Goal: Information Seeking & Learning: Learn about a topic

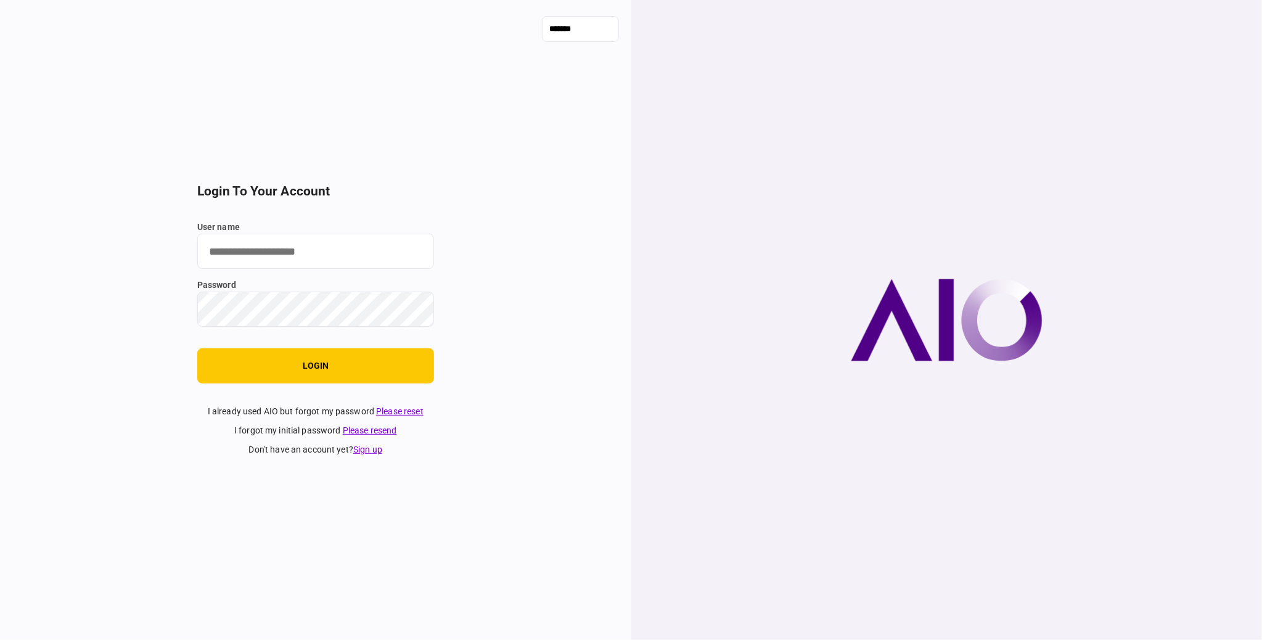
type input "**********"
click at [346, 377] on button "login" at bounding box center [315, 365] width 237 height 35
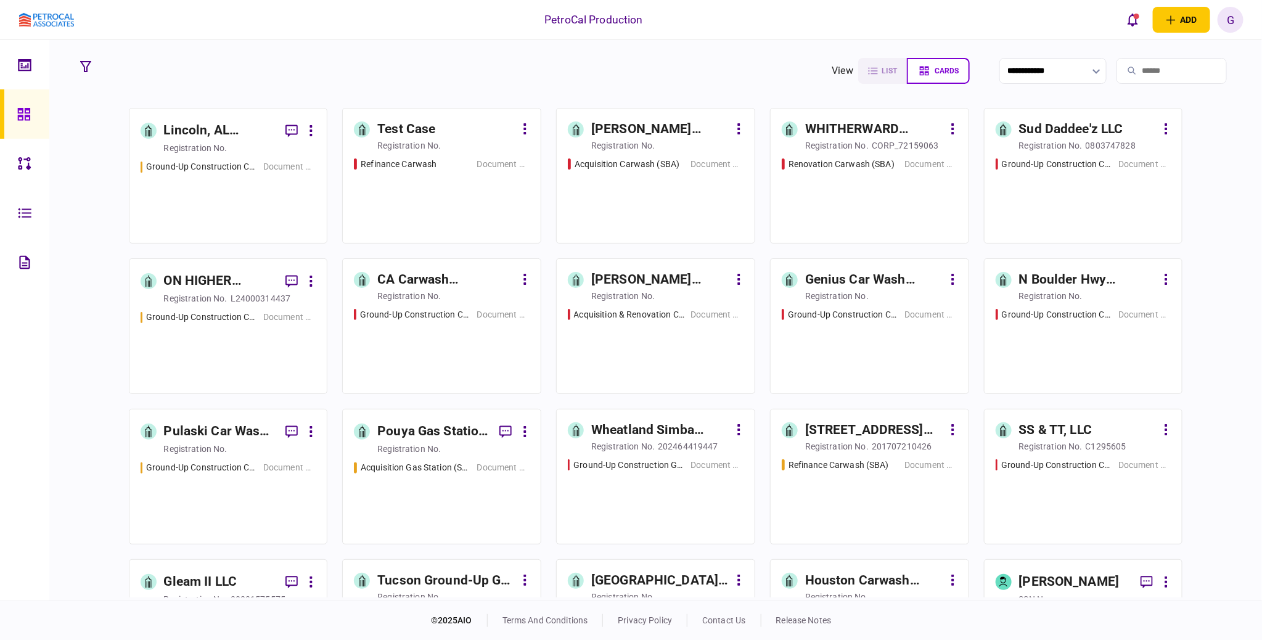
click at [204, 133] on div "Lincoln, AL Carwash Development" at bounding box center [220, 131] width 112 height 20
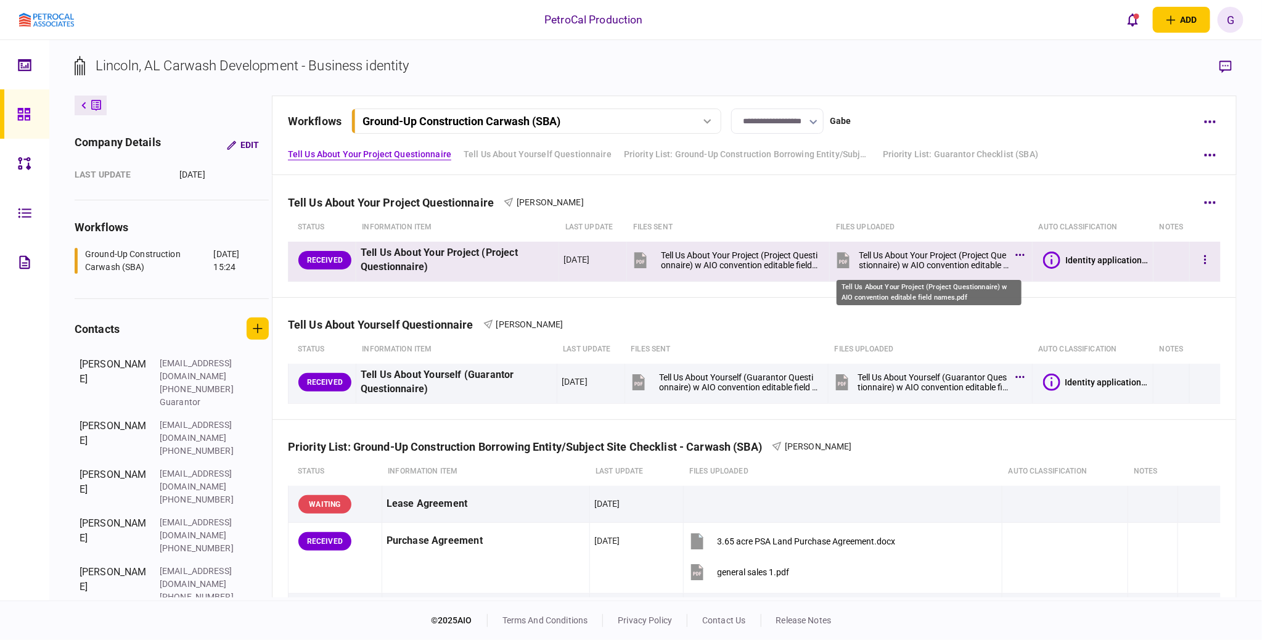
click at [968, 257] on div "Tell Us About Your Project (Project Questionnaire) w AIO convention editable fi…" at bounding box center [934, 260] width 150 height 20
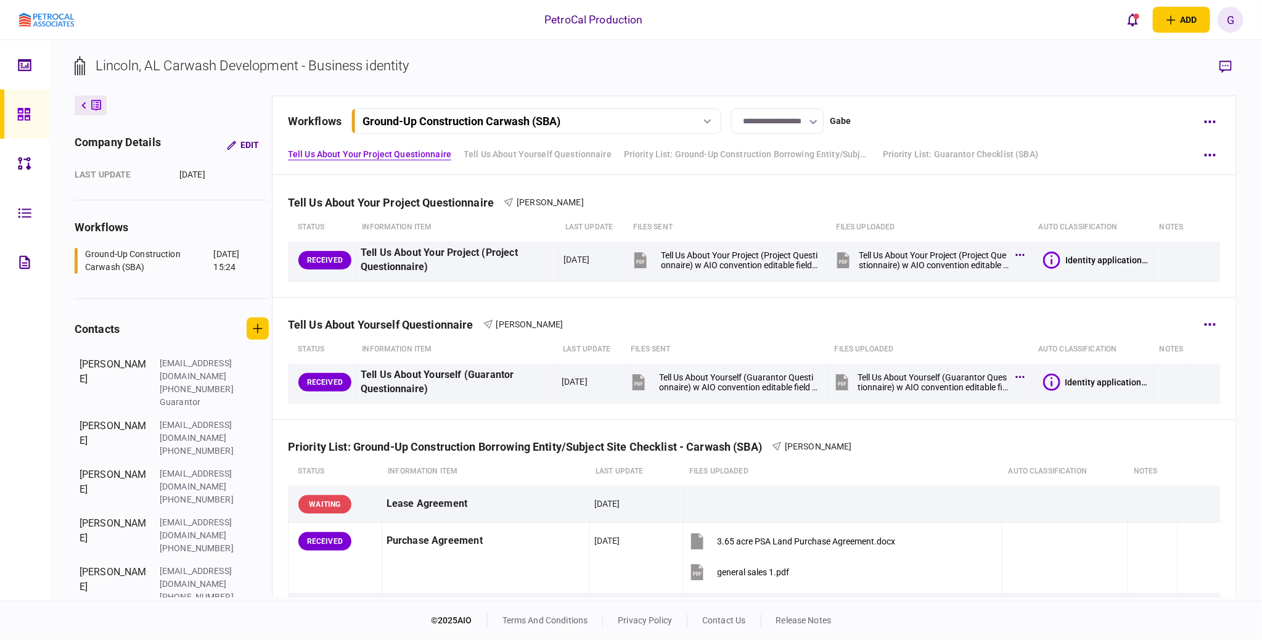
click at [590, 321] on div "Tell Us About Yourself Questionnaire Timothy Pugh" at bounding box center [754, 317] width 933 height 38
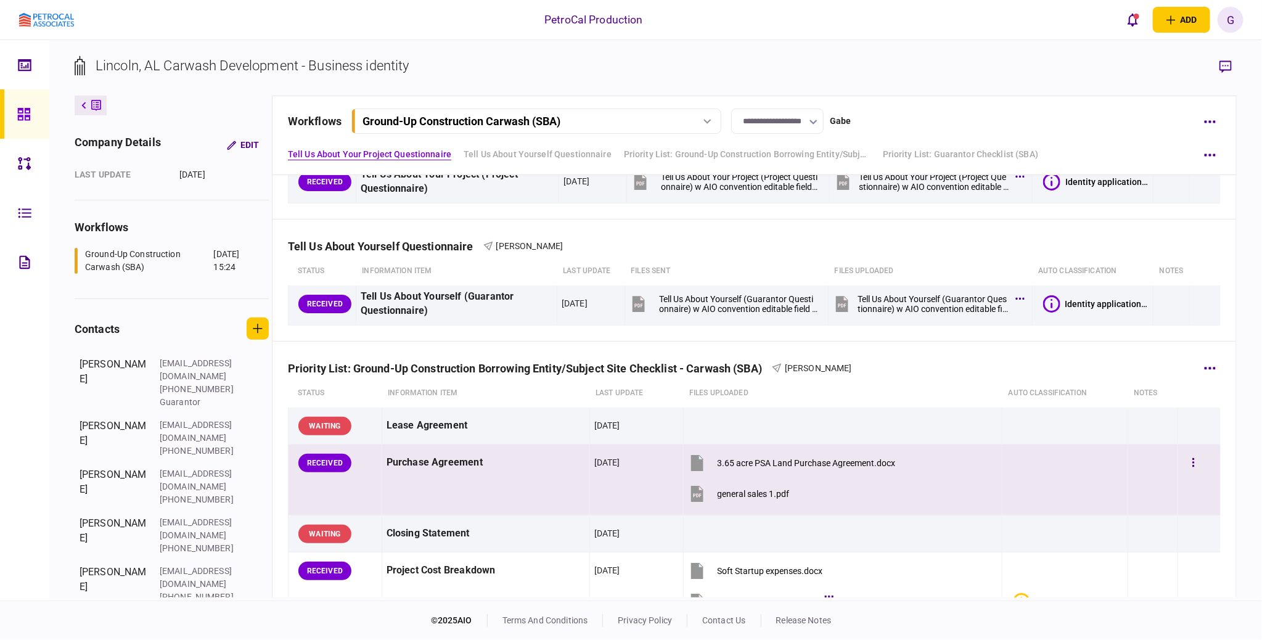
scroll to position [154, 0]
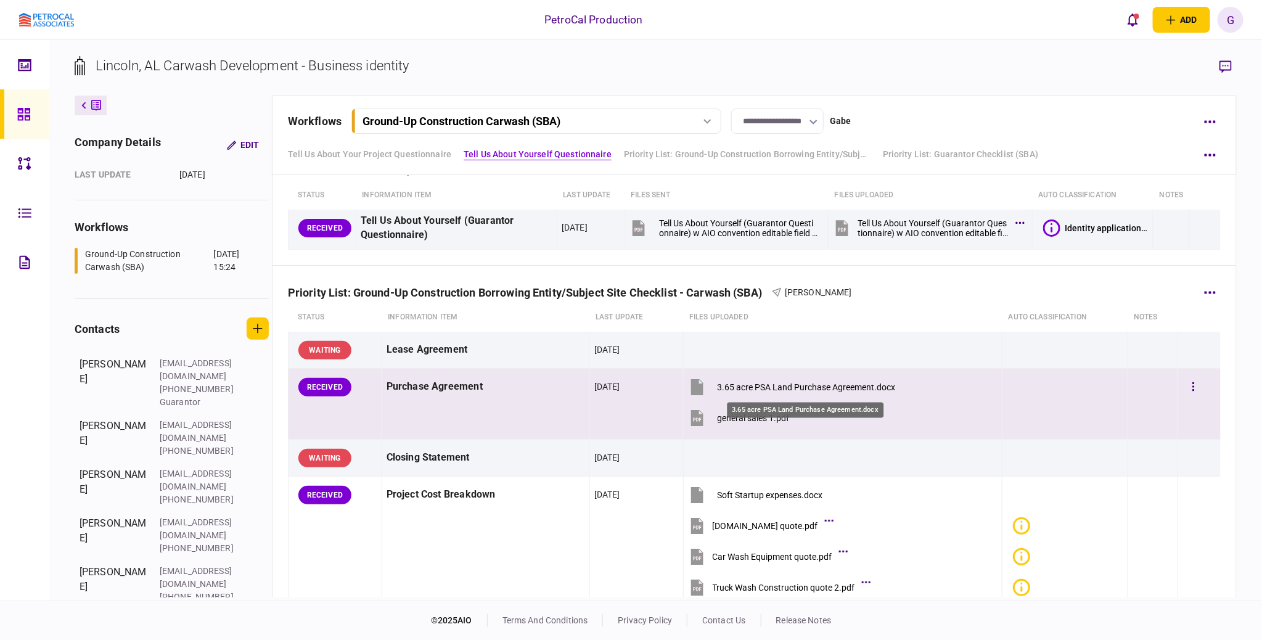
click at [770, 387] on div "3.65 acre PSA Land Purchase Agreement.docx" at bounding box center [806, 387] width 178 height 10
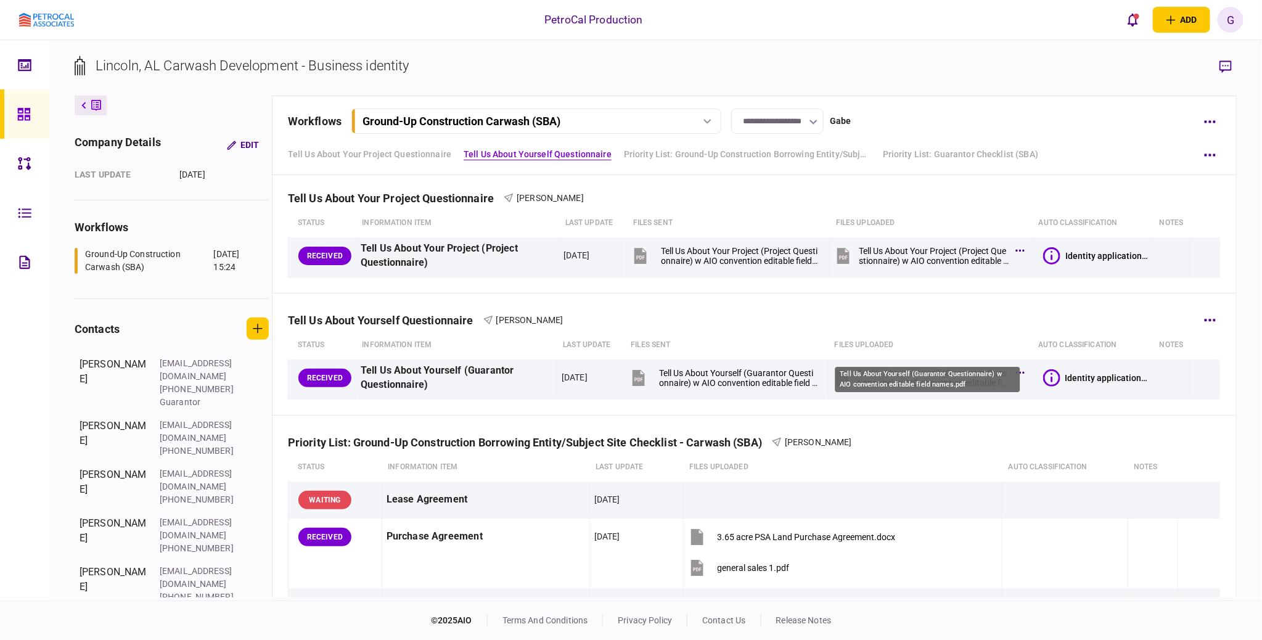
scroll to position [0, 0]
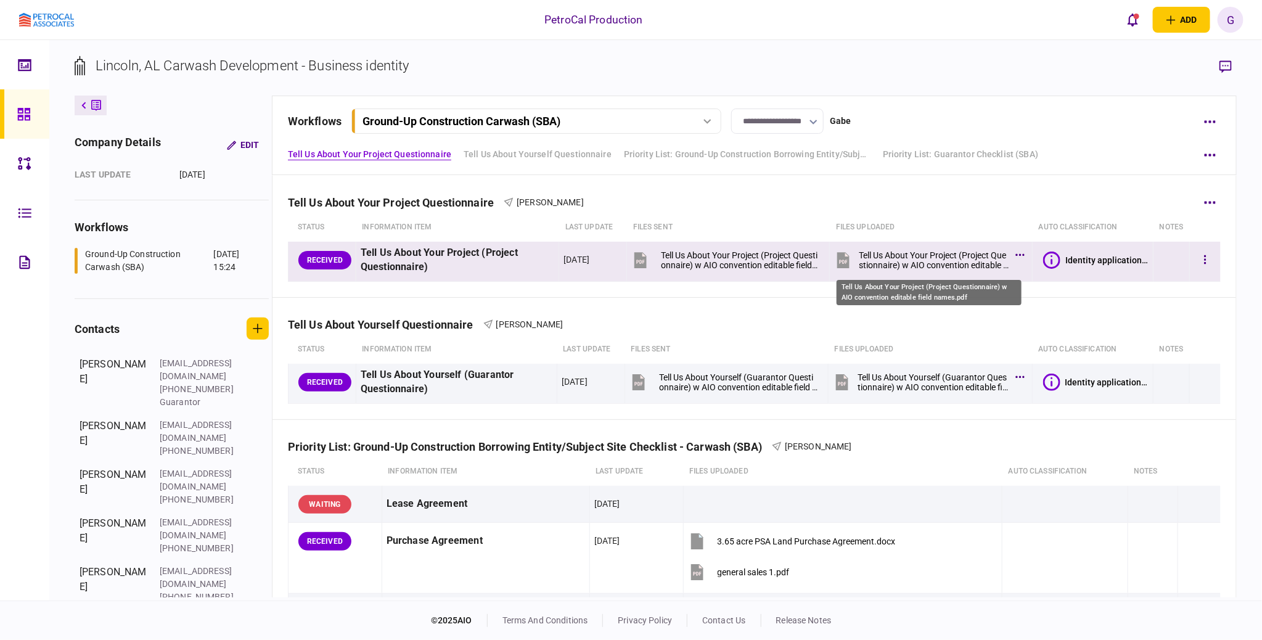
click at [923, 253] on div "Tell Us About Your Project (Project Questionnaire) w AIO convention editable fi…" at bounding box center [934, 260] width 150 height 20
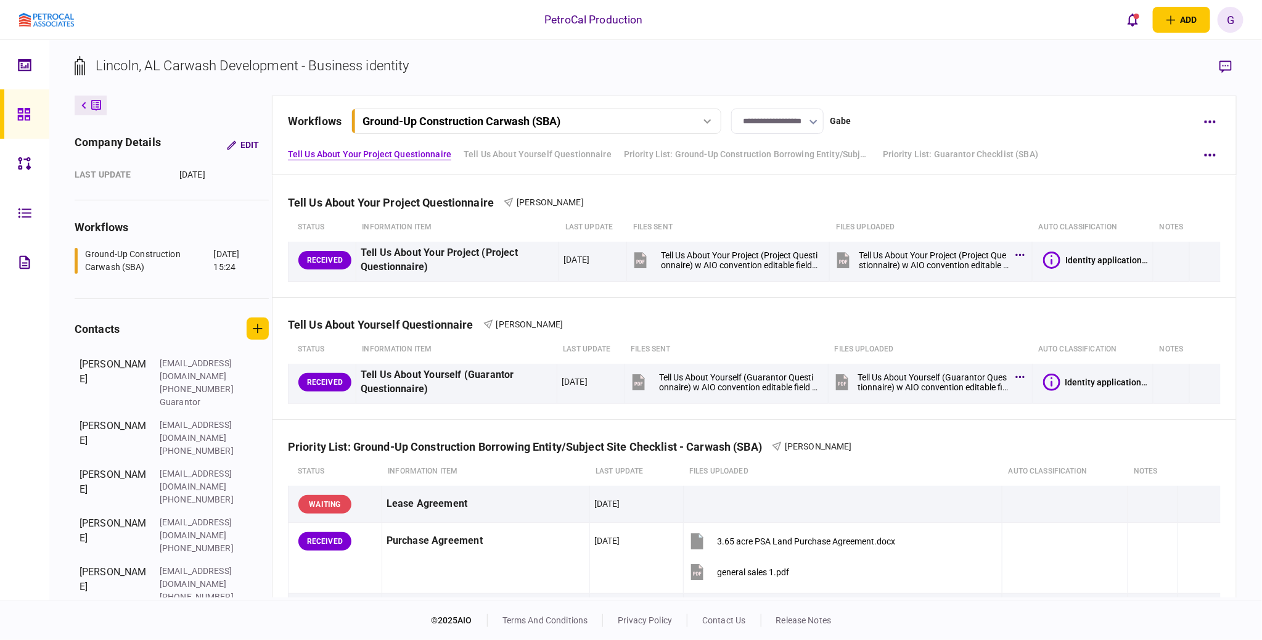
click at [784, 14] on div "PetroCal Production add business identity individual identity G G Gabe gabe@pet…" at bounding box center [631, 19] width 1262 height 39
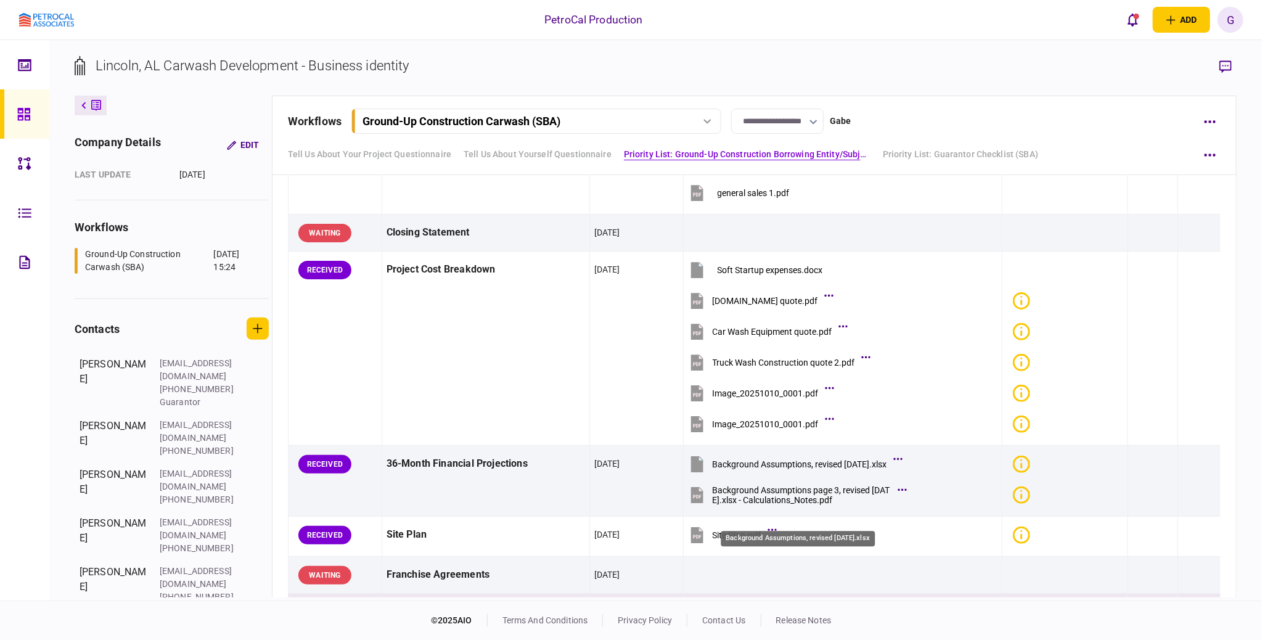
scroll to position [462, 0]
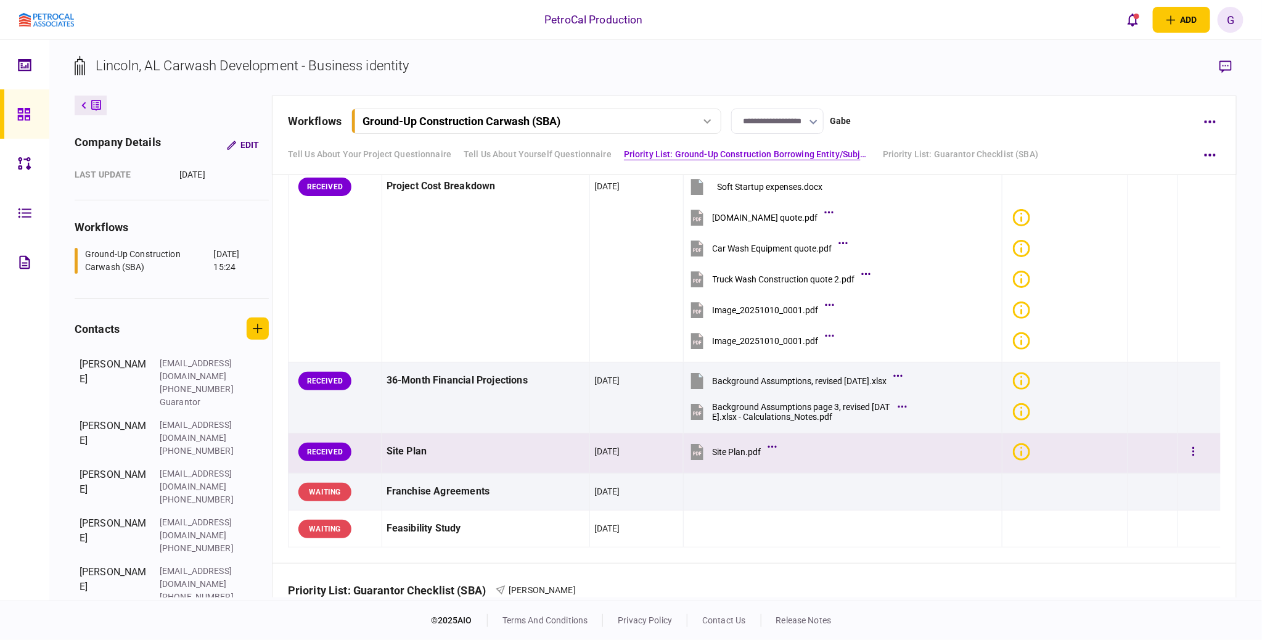
click at [708, 453] on button "Site Plan.pdf" at bounding box center [731, 452] width 86 height 28
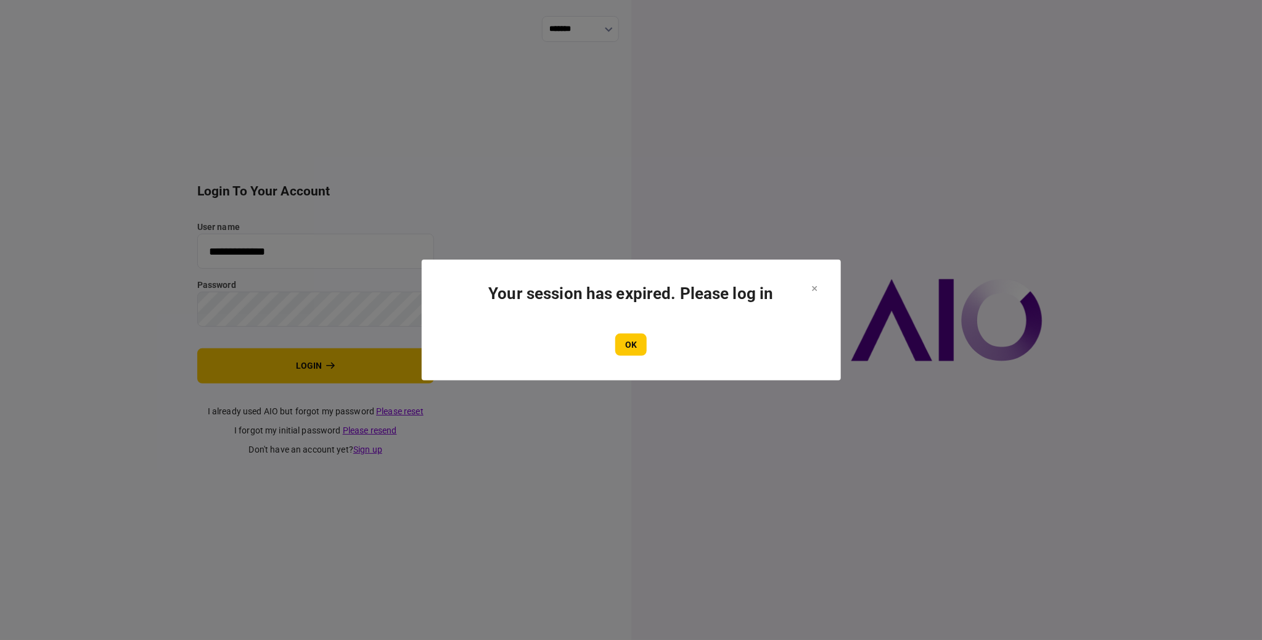
drag, startPoint x: 632, startPoint y: 340, endPoint x: 313, endPoint y: 340, distance: 319.9
click at [632, 340] on button "OK" at bounding box center [630, 344] width 31 height 22
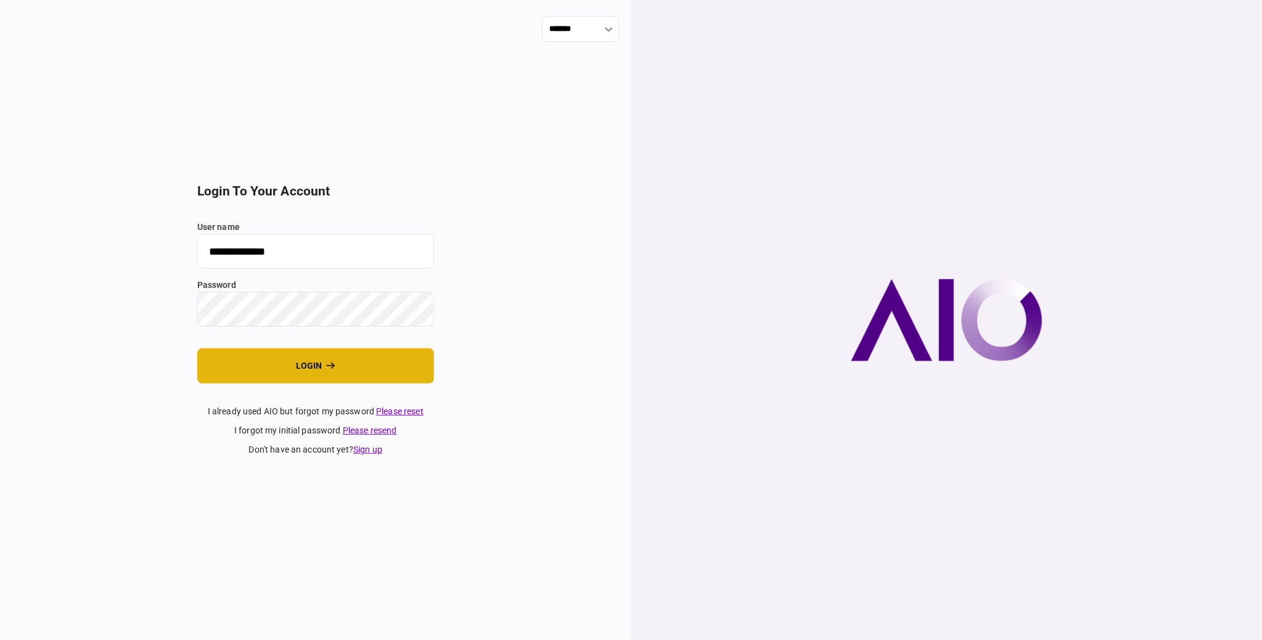
click at [298, 355] on button "login" at bounding box center [315, 365] width 237 height 35
